Goal: Task Accomplishment & Management: Use online tool/utility

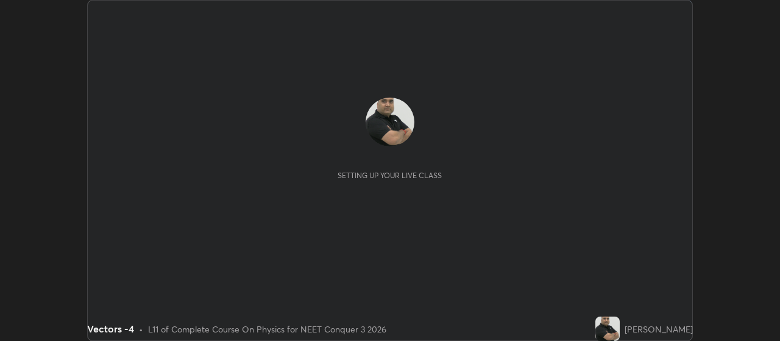
scroll to position [341, 780]
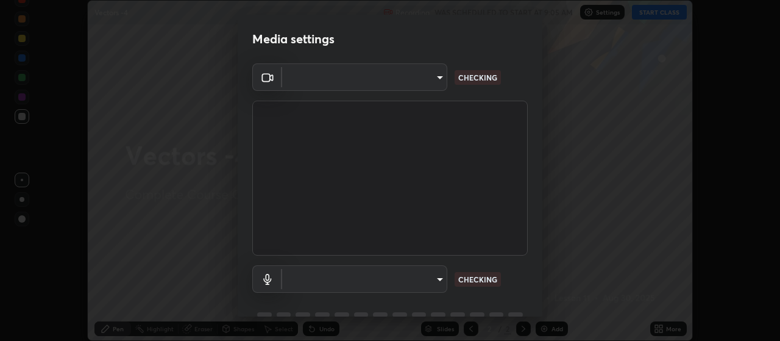
type input "cb5f757981b1586acb8e19eb1dea331b1f320d0a6ce771c897cc257aba28c101"
type input "default"
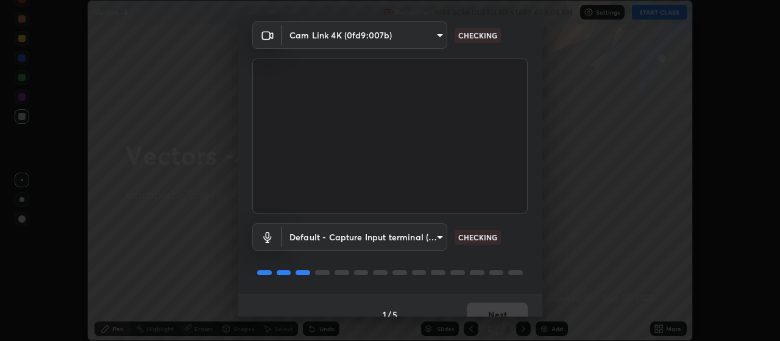
scroll to position [59, 0]
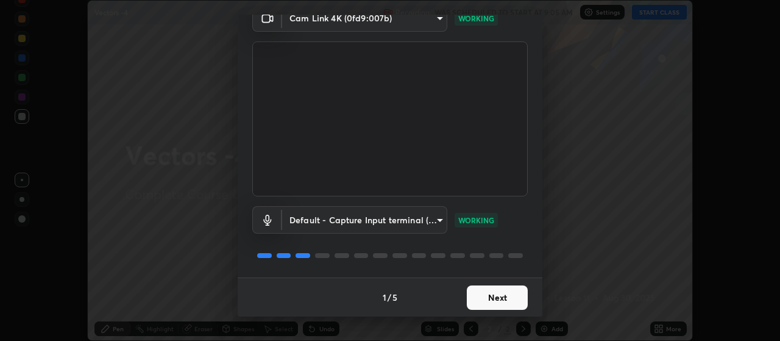
click at [502, 299] on button "Next" at bounding box center [497, 297] width 61 height 24
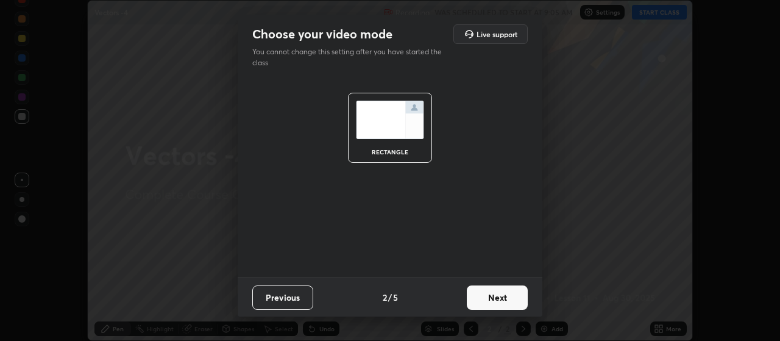
click at [514, 296] on button "Next" at bounding box center [497, 297] width 61 height 24
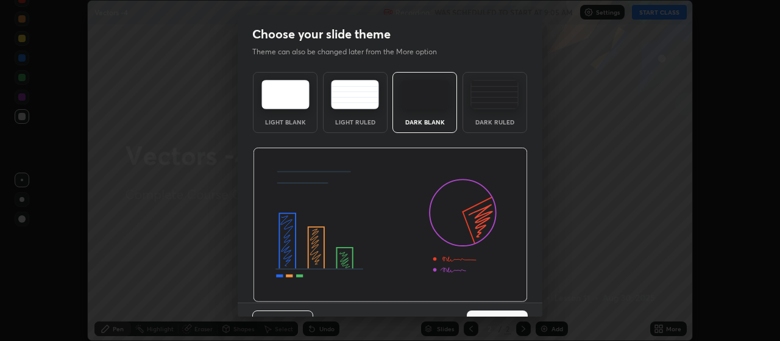
scroll to position [25, 0]
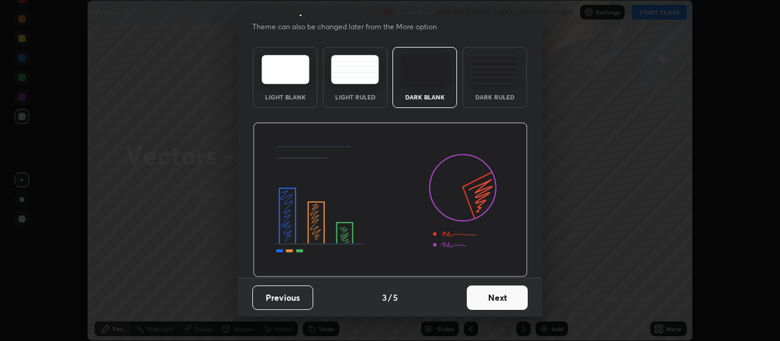
click at [507, 300] on button "Next" at bounding box center [497, 297] width 61 height 24
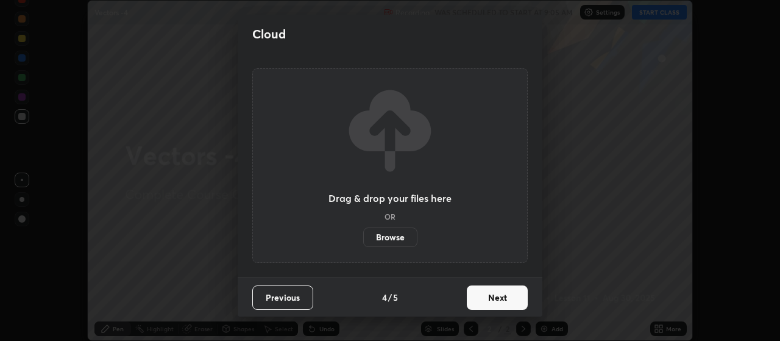
scroll to position [0, 0]
click at [511, 292] on button "Next" at bounding box center [497, 297] width 61 height 24
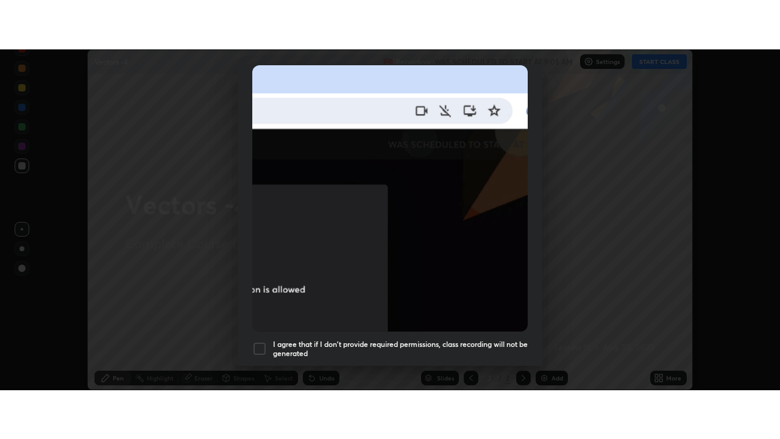
scroll to position [308, 0]
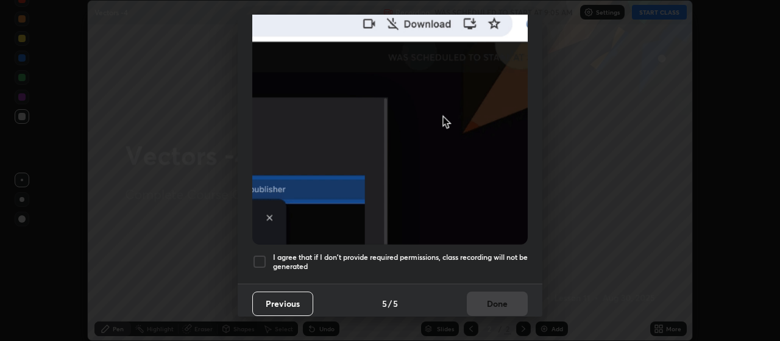
click at [260, 255] on div at bounding box center [259, 261] width 15 height 15
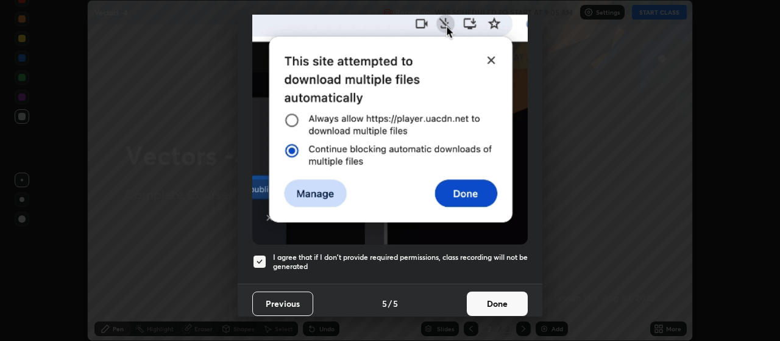
click at [496, 299] on button "Done" at bounding box center [497, 303] width 61 height 24
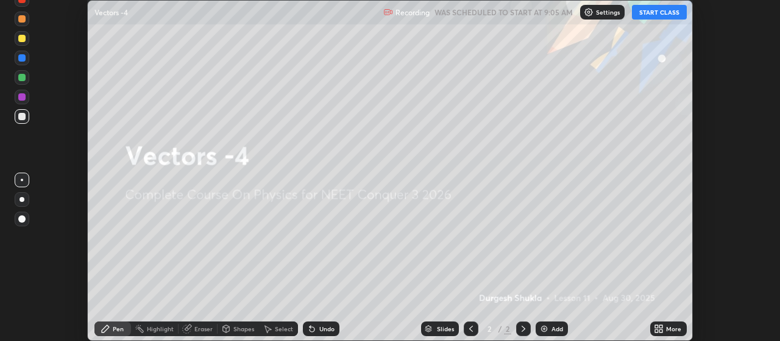
click at [658, 11] on button "START CLASS" at bounding box center [659, 12] width 55 height 15
click at [550, 328] on div "Add" at bounding box center [552, 328] width 32 height 15
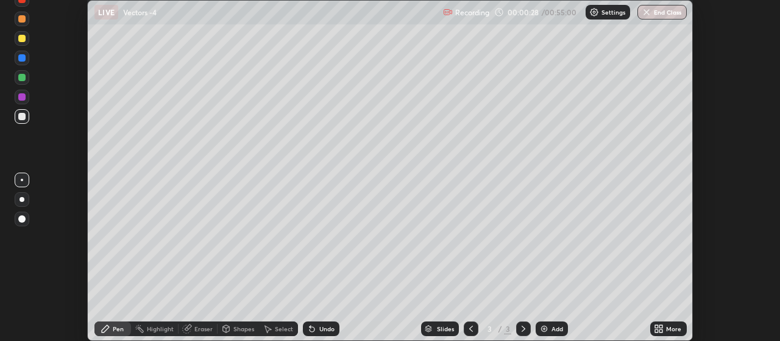
click at [661, 330] on icon at bounding box center [661, 330] width 3 height 3
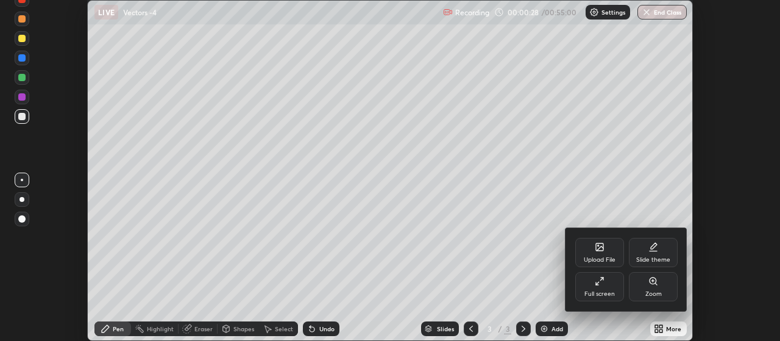
click at [599, 286] on div "Full screen" at bounding box center [599, 286] width 49 height 29
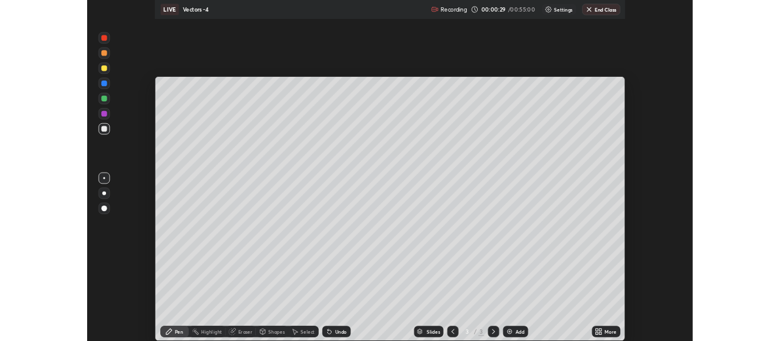
scroll to position [439, 780]
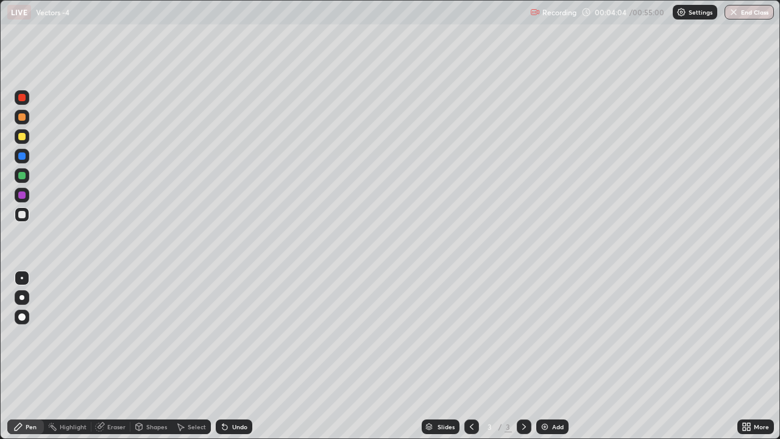
click at [553, 340] on div "Add" at bounding box center [558, 427] width 12 height 6
click at [24, 140] on div at bounding box center [21, 136] width 7 height 7
click at [23, 319] on div at bounding box center [21, 316] width 7 height 7
click at [553, 340] on div "Add" at bounding box center [558, 427] width 12 height 6
click at [23, 118] on div at bounding box center [21, 116] width 7 height 7
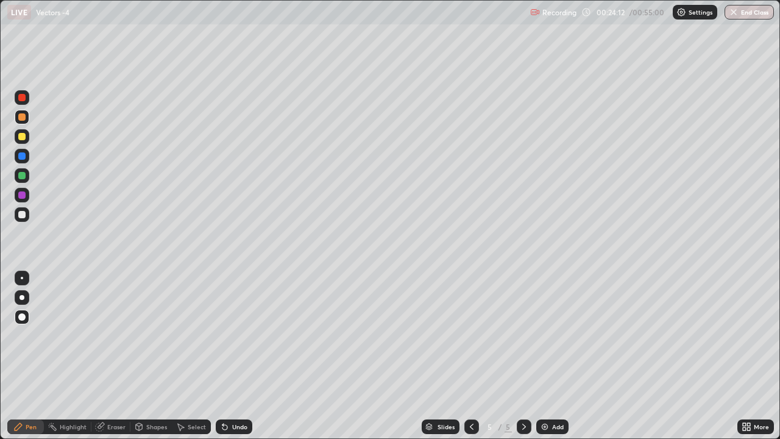
click at [550, 340] on div "Add" at bounding box center [552, 426] width 32 height 15
click at [556, 340] on div "Add" at bounding box center [558, 427] width 12 height 6
click at [24, 138] on div at bounding box center [21, 136] width 7 height 7
click at [121, 340] on div "Eraser" at bounding box center [116, 427] width 18 height 6
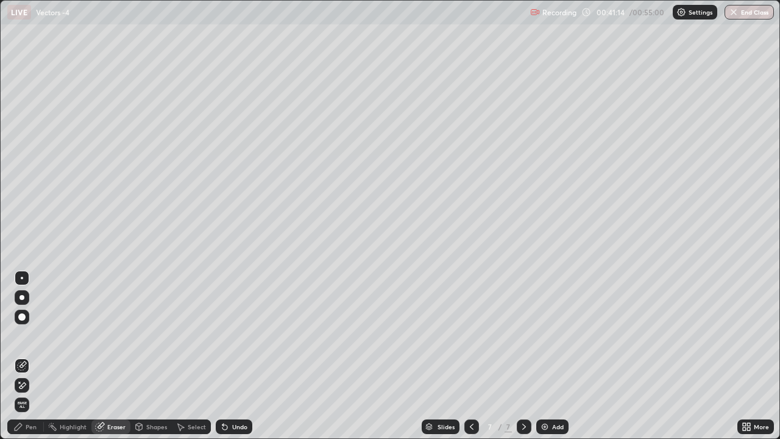
click at [30, 340] on div "Pen" at bounding box center [31, 427] width 11 height 6
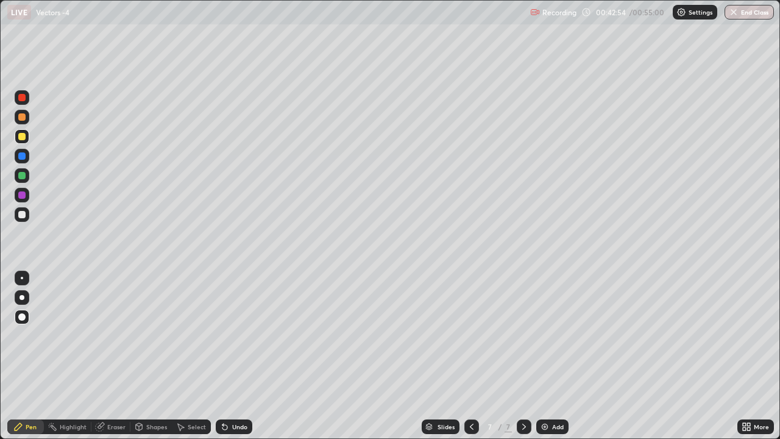
click at [544, 340] on img at bounding box center [545, 427] width 10 height 10
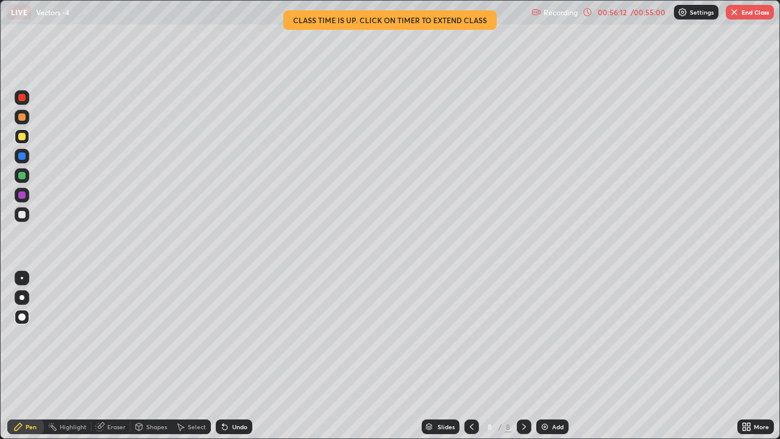
click at [748, 11] on button "End Class" at bounding box center [750, 12] width 48 height 15
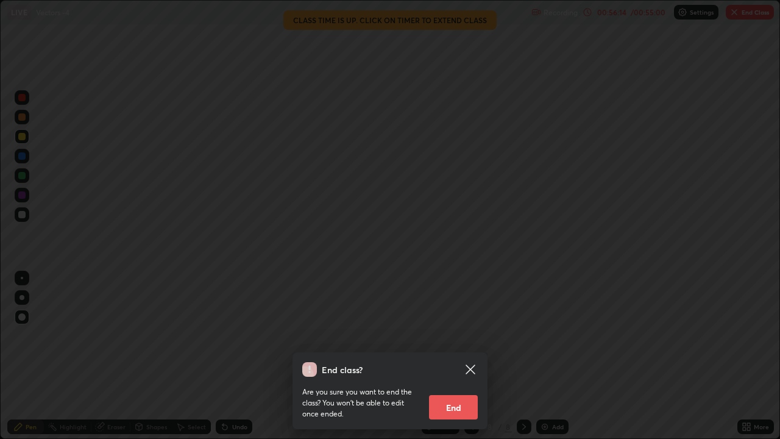
click at [467, 340] on button "End" at bounding box center [453, 407] width 49 height 24
click at [467, 340] on div "End class? Are you sure you want to end the class? You won’t be able to edit on…" at bounding box center [390, 219] width 780 height 439
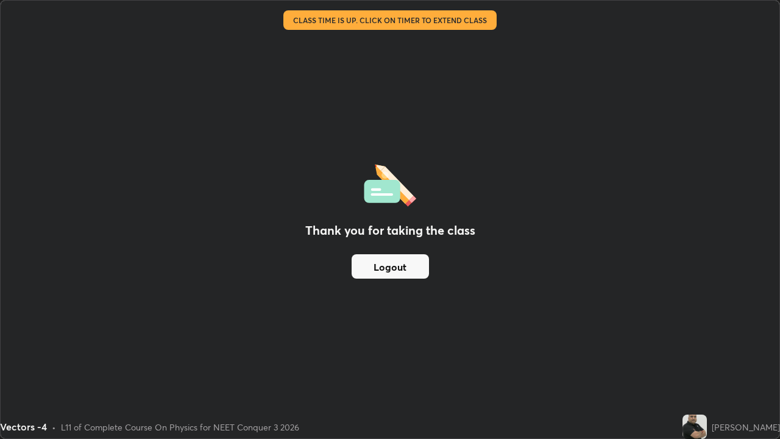
click at [411, 266] on button "Logout" at bounding box center [390, 266] width 77 height 24
click at [407, 267] on button "Logout" at bounding box center [390, 266] width 77 height 24
click at [405, 267] on button "Logout" at bounding box center [390, 266] width 77 height 24
click at [398, 261] on button "Logout" at bounding box center [390, 266] width 77 height 24
click at [399, 266] on button "Logout" at bounding box center [390, 266] width 77 height 24
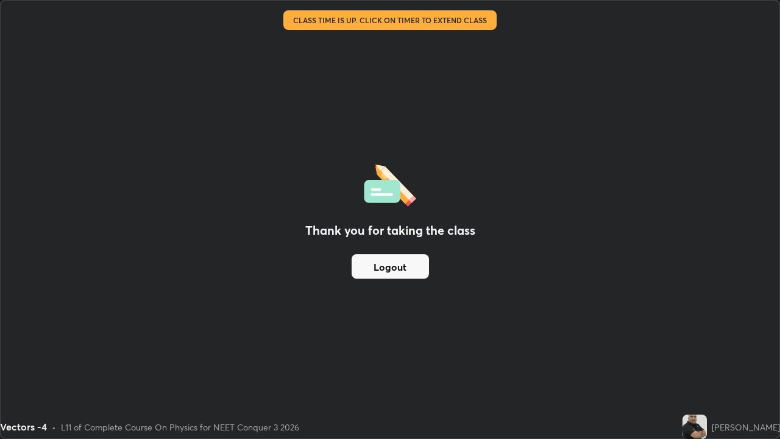
click at [400, 268] on button "Logout" at bounding box center [390, 266] width 77 height 24
click at [402, 268] on button "Logout" at bounding box center [390, 266] width 77 height 24
click at [402, 267] on button "Logout" at bounding box center [390, 266] width 77 height 24
click at [402, 266] on button "Logout" at bounding box center [390, 266] width 77 height 24
click at [576, 313] on div "Thank you for taking the class Logout" at bounding box center [390, 220] width 779 height 438
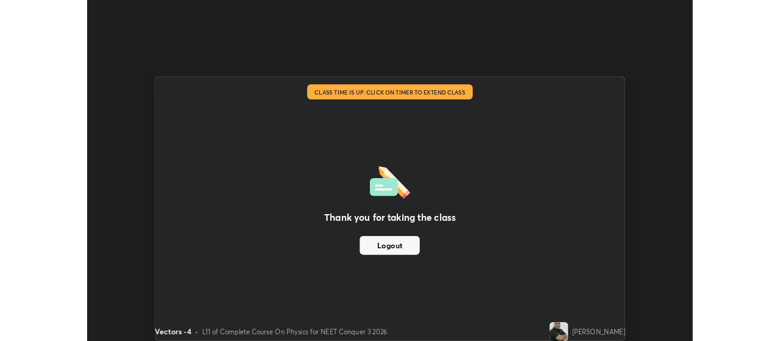
scroll to position [60608, 60169]
